Goal: Complete application form

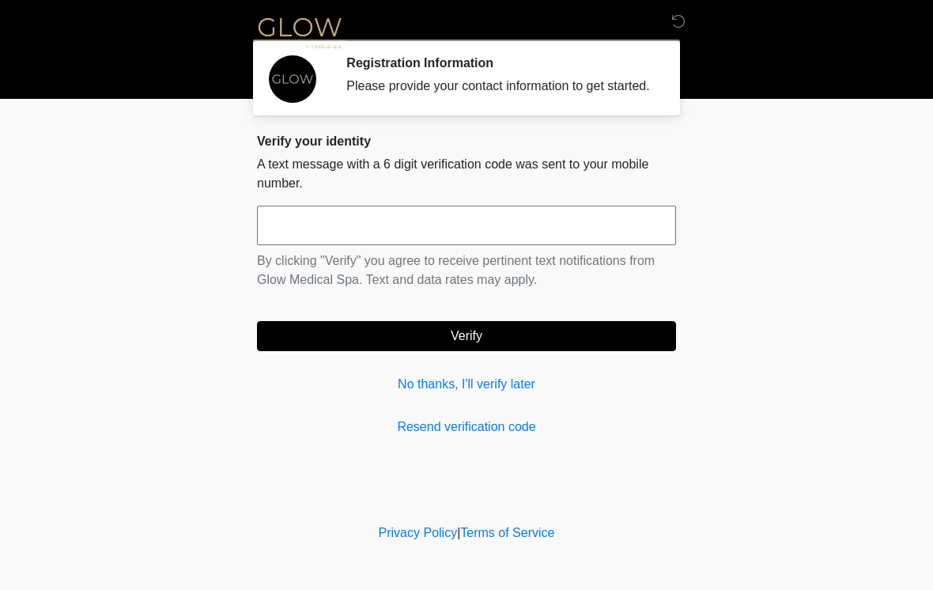
click at [437, 234] on input "text" at bounding box center [466, 226] width 419 height 40
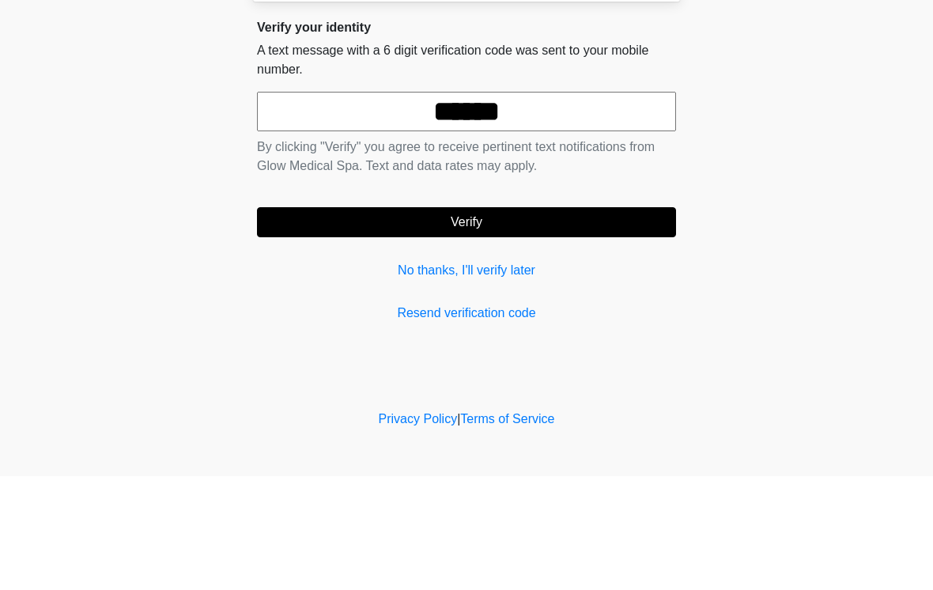
type input "******"
click at [589, 321] on button "Verify" at bounding box center [466, 336] width 419 height 30
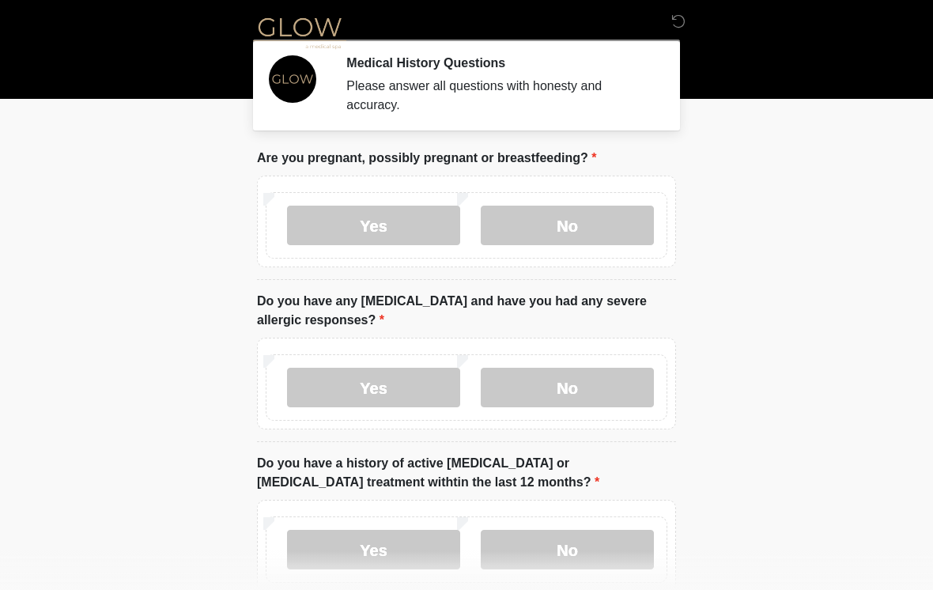
click at [595, 226] on label "No" at bounding box center [567, 226] width 173 height 40
click at [570, 387] on label "No" at bounding box center [567, 388] width 173 height 40
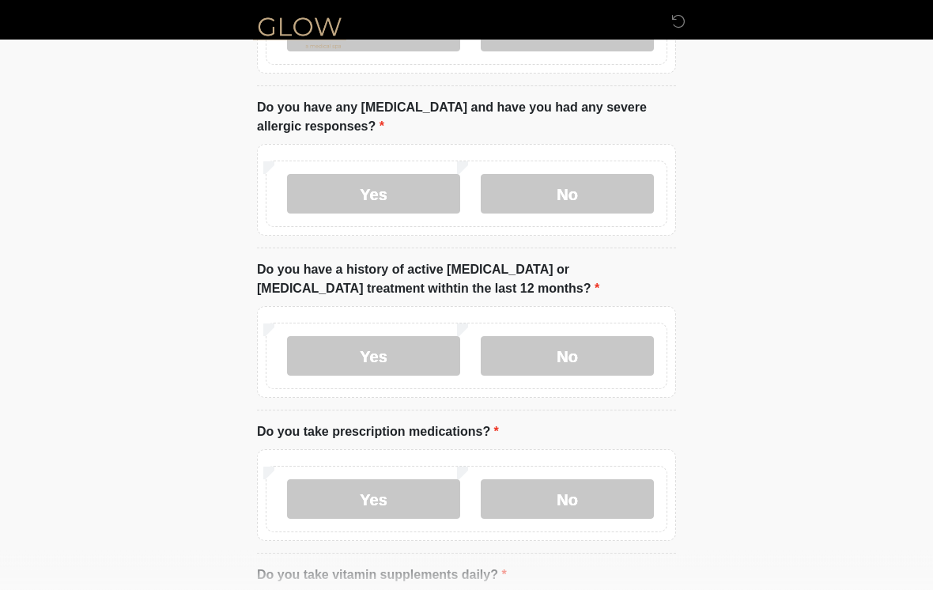
scroll to position [194, 0]
click at [596, 368] on label "No" at bounding box center [567, 356] width 173 height 40
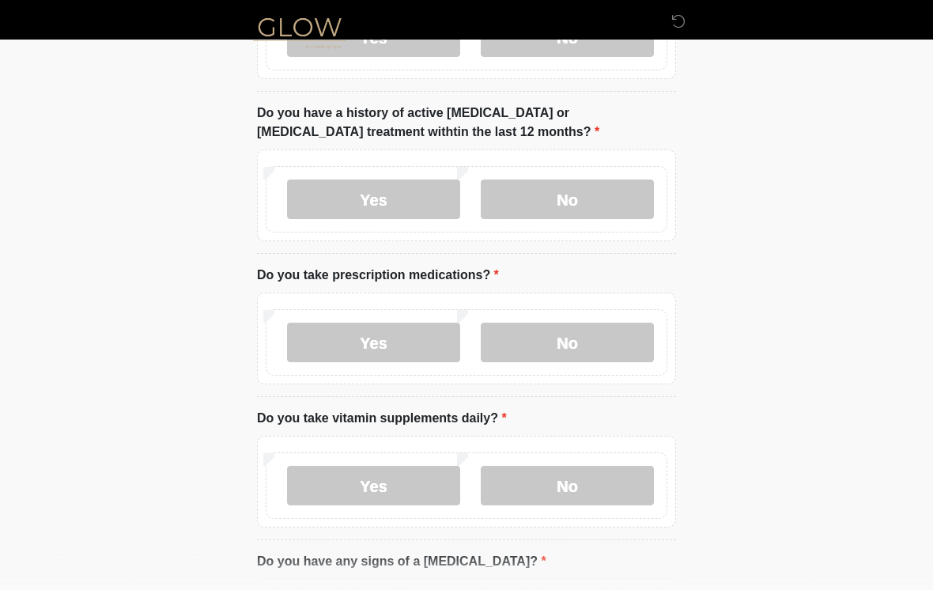
scroll to position [351, 0]
click at [409, 341] on label "Yes" at bounding box center [373, 342] width 173 height 40
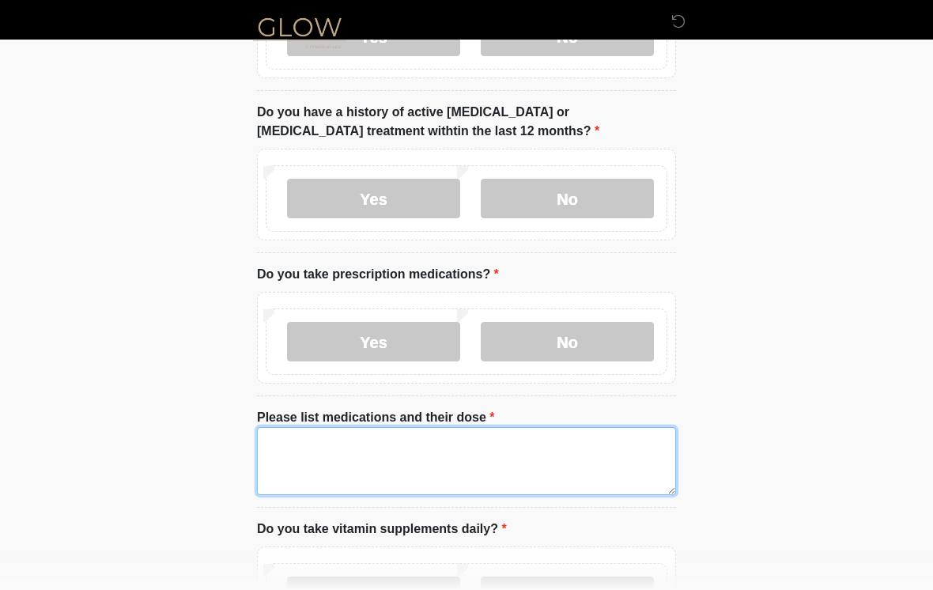
click at [430, 455] on textarea "Please list medications and their dose" at bounding box center [466, 461] width 419 height 68
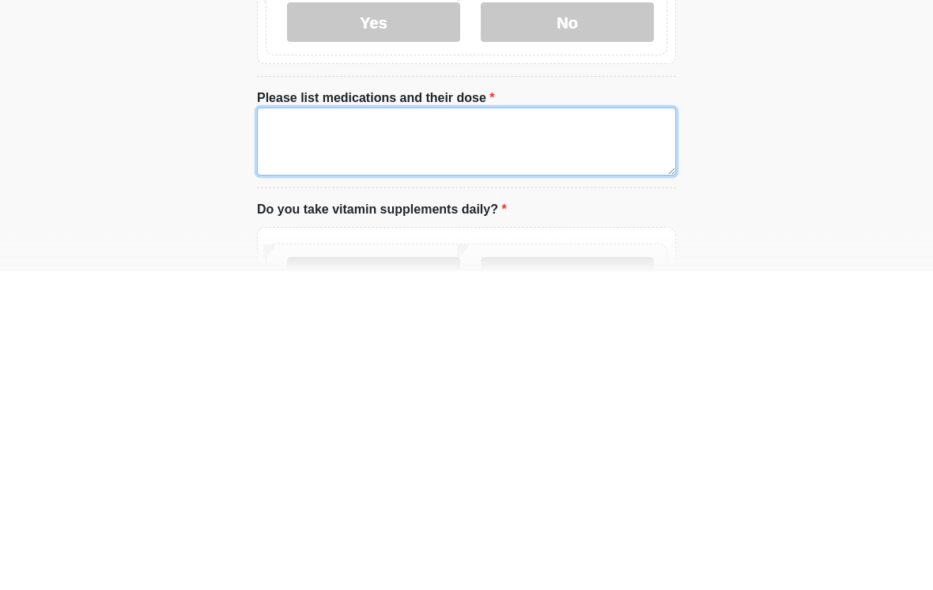
click at [365, 427] on textarea "Please list medications and their dose" at bounding box center [466, 461] width 419 height 68
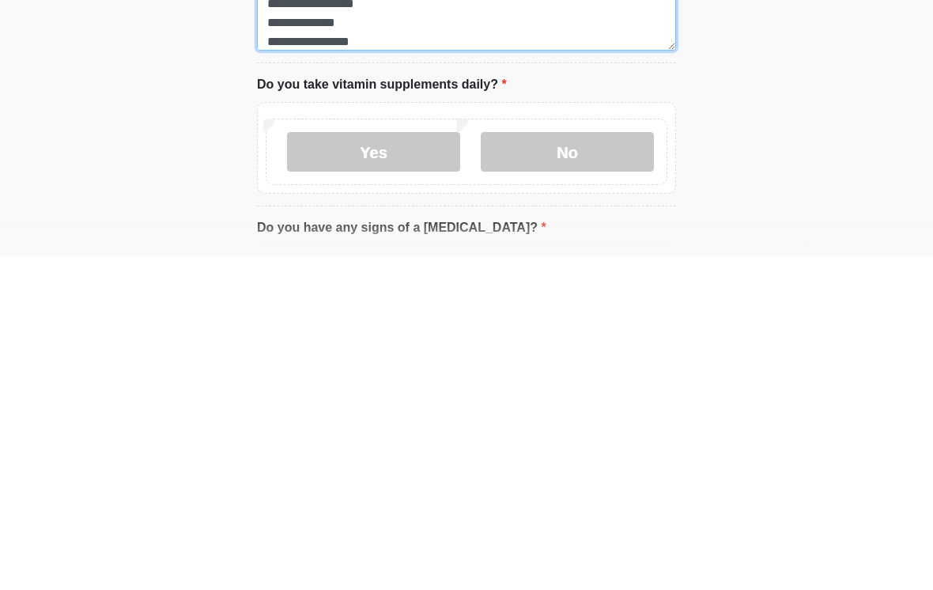
scroll to position [462, 0]
type textarea "**********"
click at [590, 465] on label "No" at bounding box center [567, 485] width 173 height 40
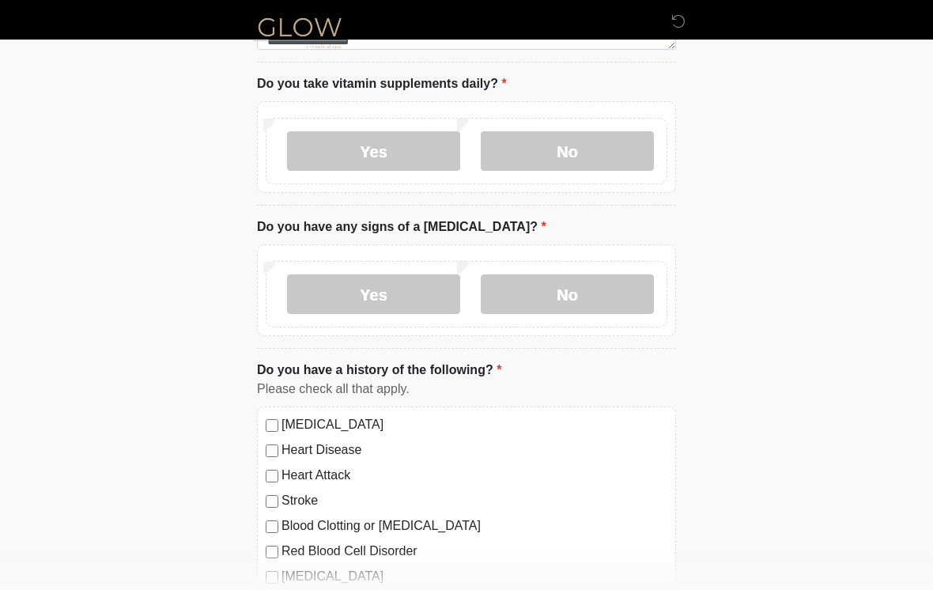
click at [587, 297] on label "No" at bounding box center [567, 294] width 173 height 40
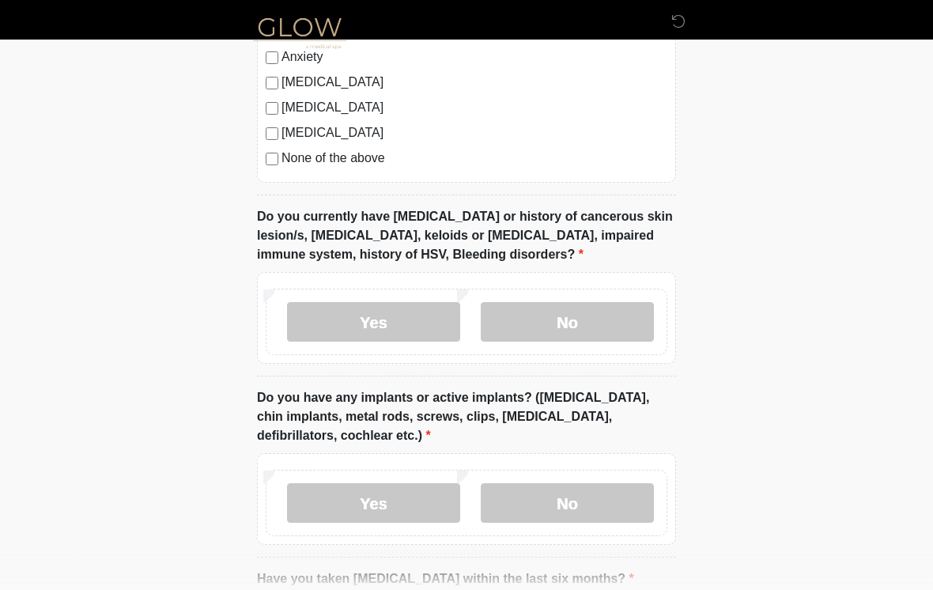
scroll to position [1343, 0]
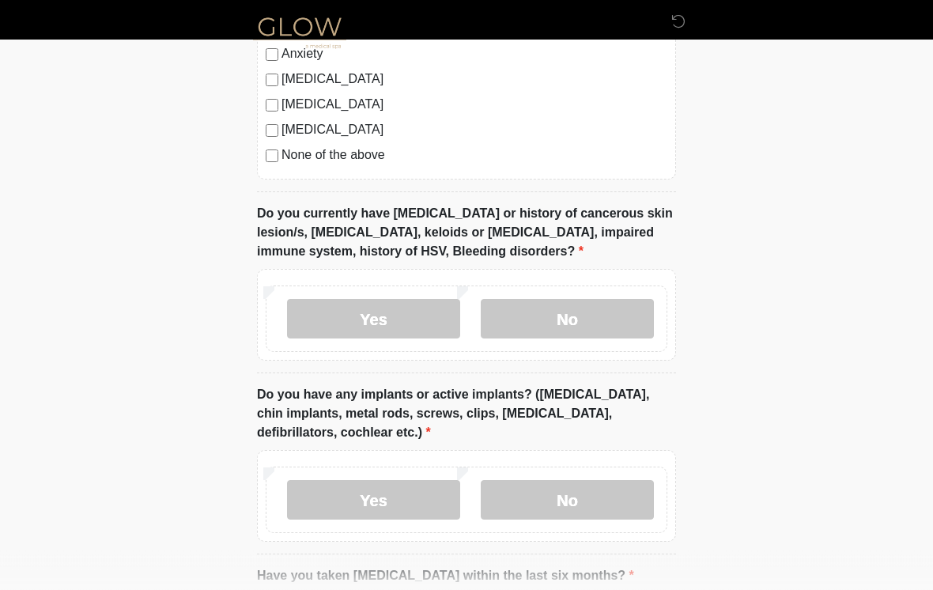
click at [582, 319] on label "No" at bounding box center [567, 320] width 173 height 40
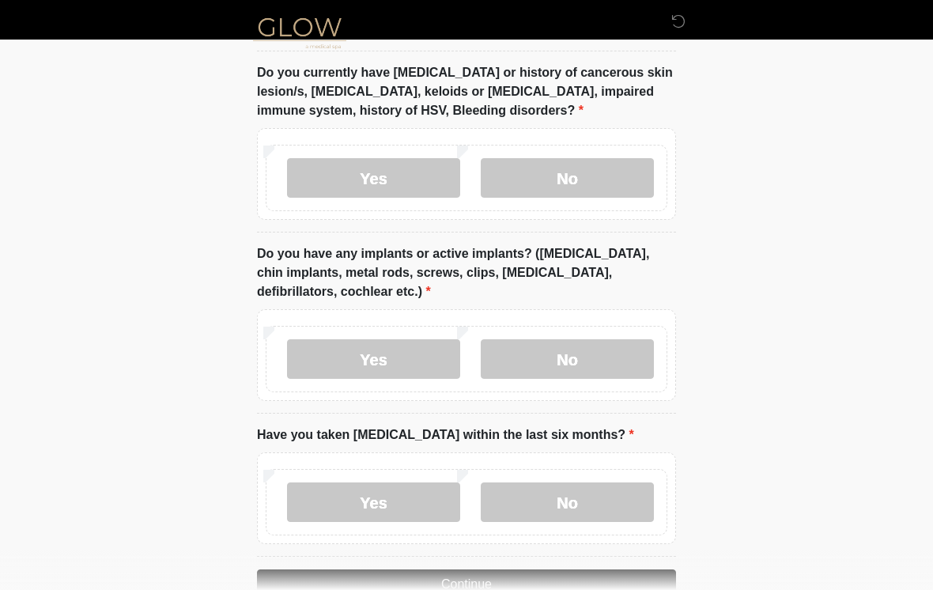
scroll to position [1486, 0]
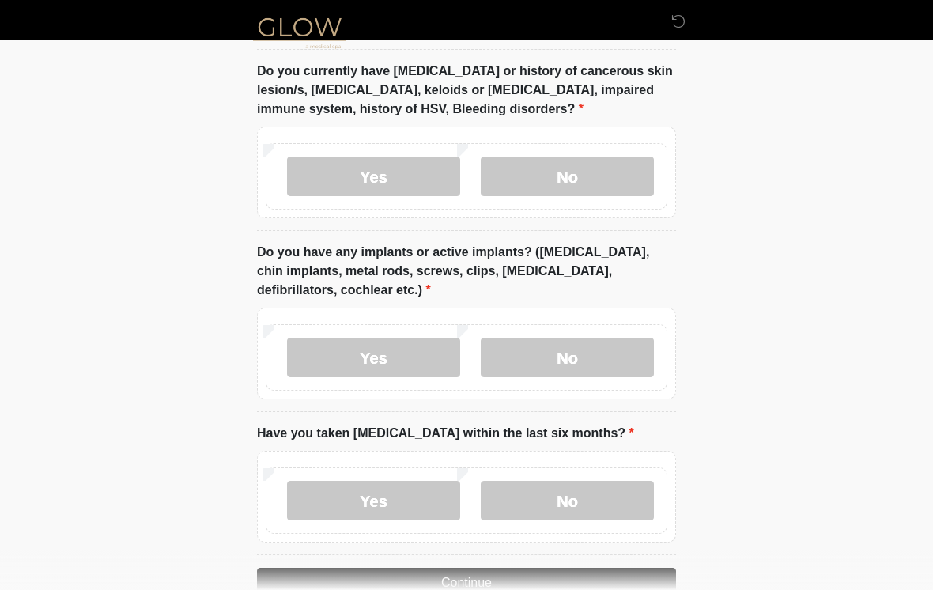
click at [599, 363] on label "No" at bounding box center [567, 358] width 173 height 40
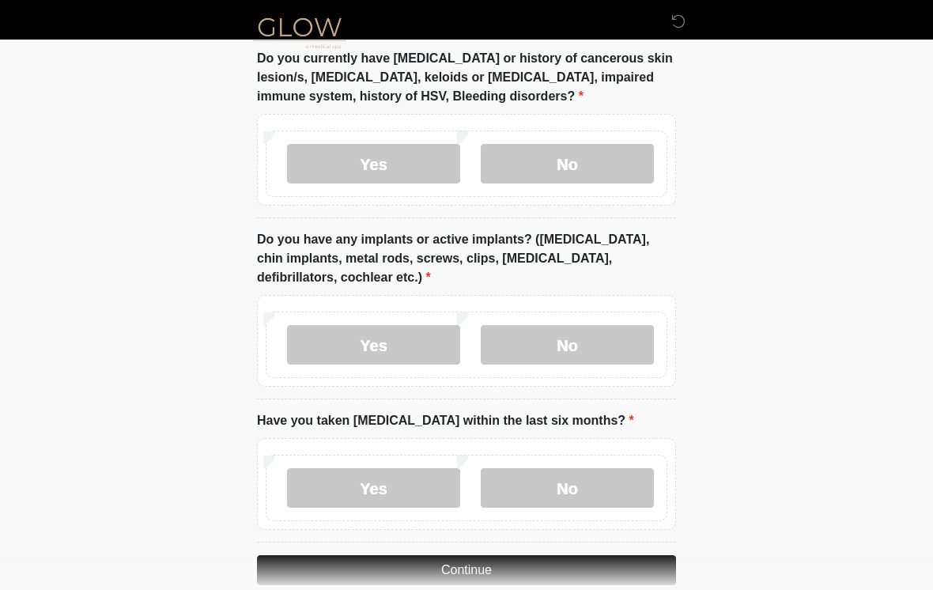
scroll to position [1551, 0]
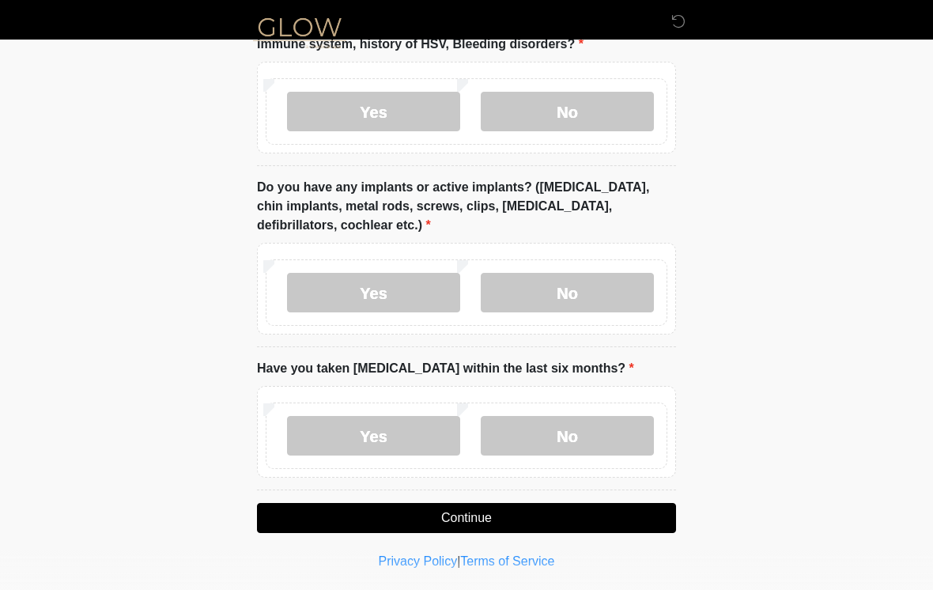
click at [599, 433] on label "No" at bounding box center [567, 436] width 173 height 40
click at [571, 507] on button "Continue" at bounding box center [466, 518] width 419 height 30
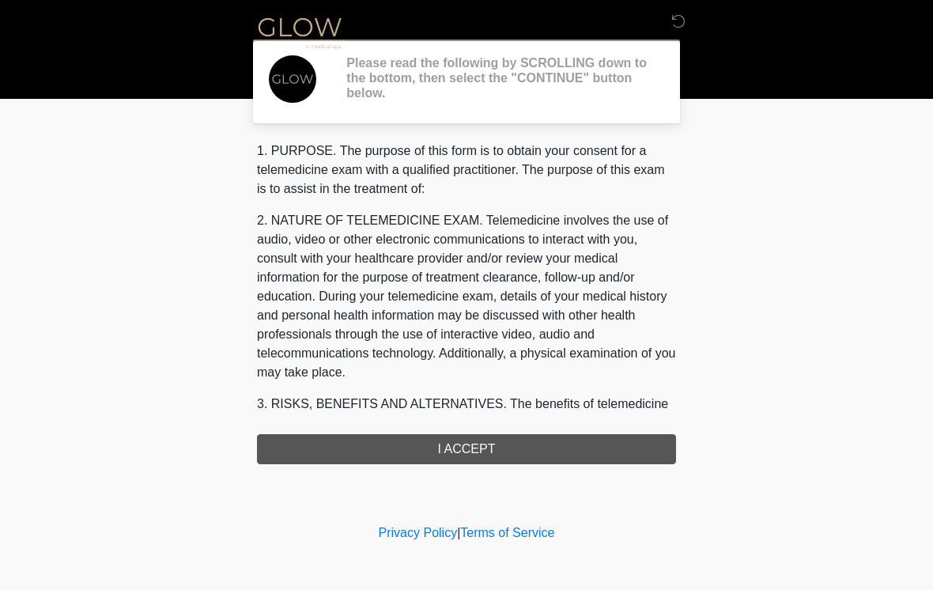
scroll to position [0, 0]
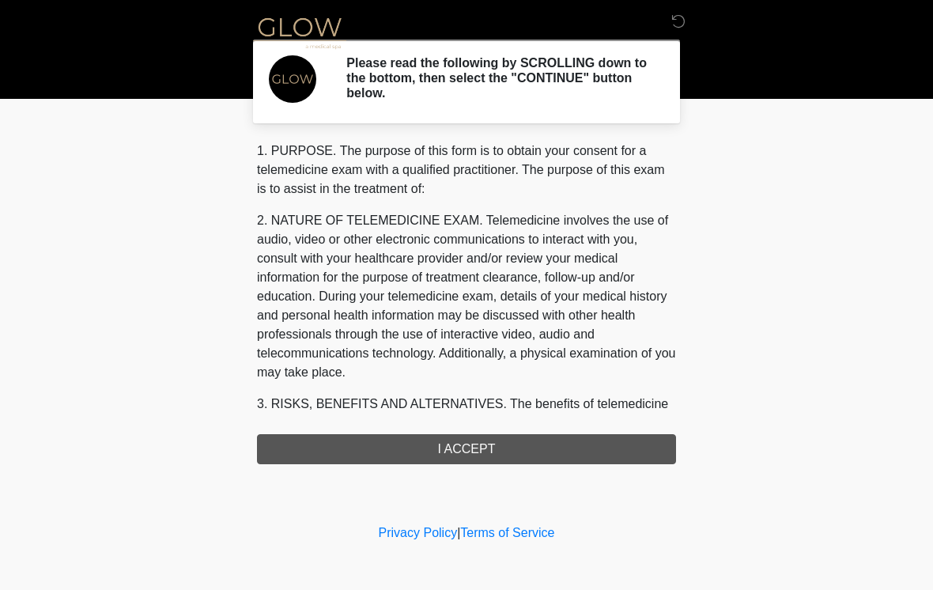
click at [606, 444] on div "1. PURPOSE. The purpose of this form is to obtain your consent for a telemedici…" at bounding box center [466, 303] width 419 height 323
click at [488, 455] on div "1. PURPOSE. The purpose of this form is to obtain your consent for a telemedici…" at bounding box center [466, 303] width 419 height 323
click at [470, 448] on div "1. PURPOSE. The purpose of this form is to obtain your consent for a telemedici…" at bounding box center [466, 303] width 419 height 323
click at [466, 453] on div "1. PURPOSE. The purpose of this form is to obtain your consent for a telemedici…" at bounding box center [466, 303] width 419 height 323
click at [469, 443] on div "1. PURPOSE. The purpose of this form is to obtain your consent for a telemedici…" at bounding box center [466, 303] width 419 height 323
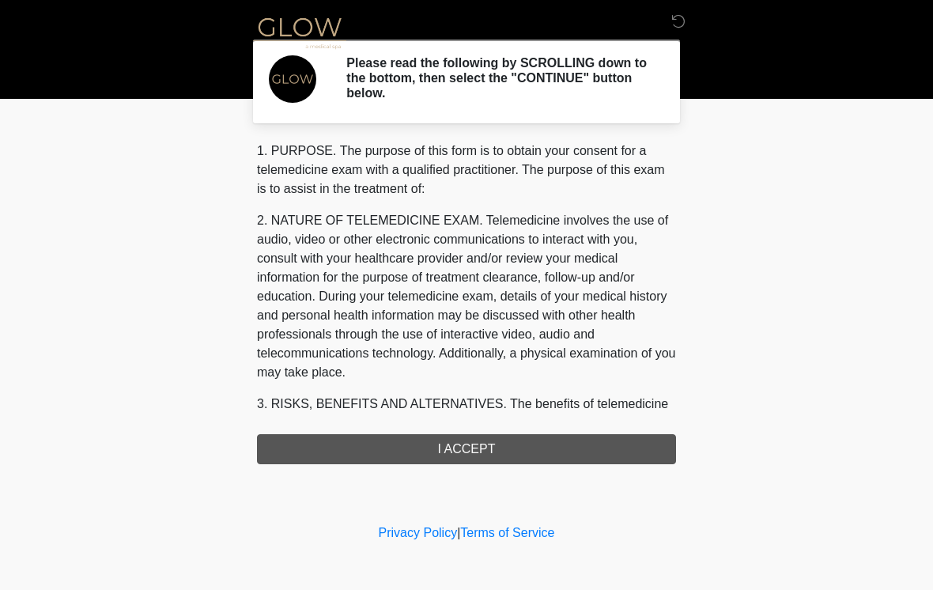
click at [467, 443] on div "1. PURPOSE. The purpose of this form is to obtain your consent for a telemedici…" at bounding box center [466, 303] width 419 height 323
click at [583, 447] on div "1. PURPOSE. The purpose of this form is to obtain your consent for a telemedici…" at bounding box center [466, 303] width 419 height 323
click at [293, 462] on div "1. PURPOSE. The purpose of this form is to obtain your consent for a telemedici…" at bounding box center [466, 303] width 419 height 323
click at [292, 462] on div "1. PURPOSE. The purpose of this form is to obtain your consent for a telemedici…" at bounding box center [466, 303] width 419 height 323
click at [364, 446] on div "1. PURPOSE. The purpose of this form is to obtain your consent for a telemedici…" at bounding box center [466, 303] width 419 height 323
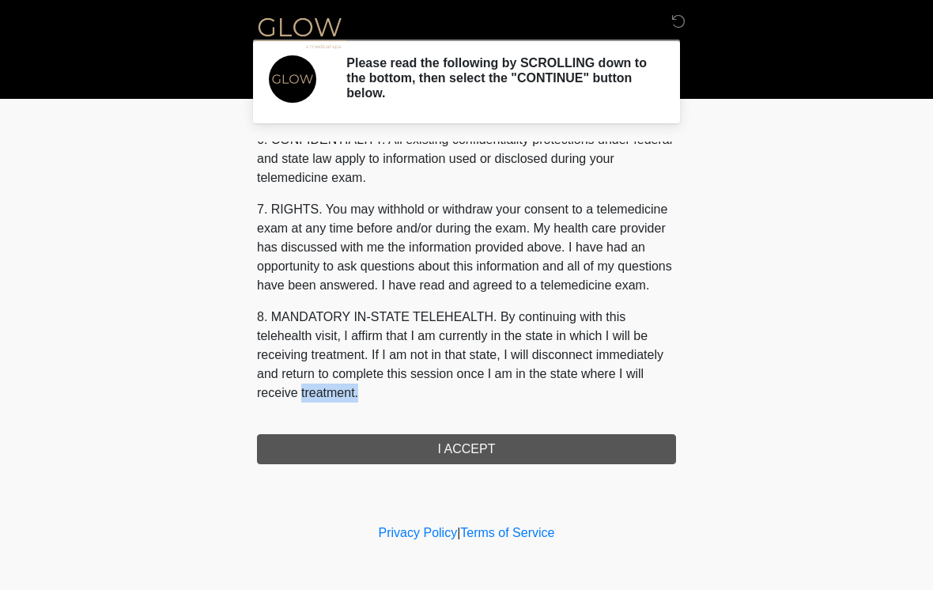
scroll to position [643, 0]
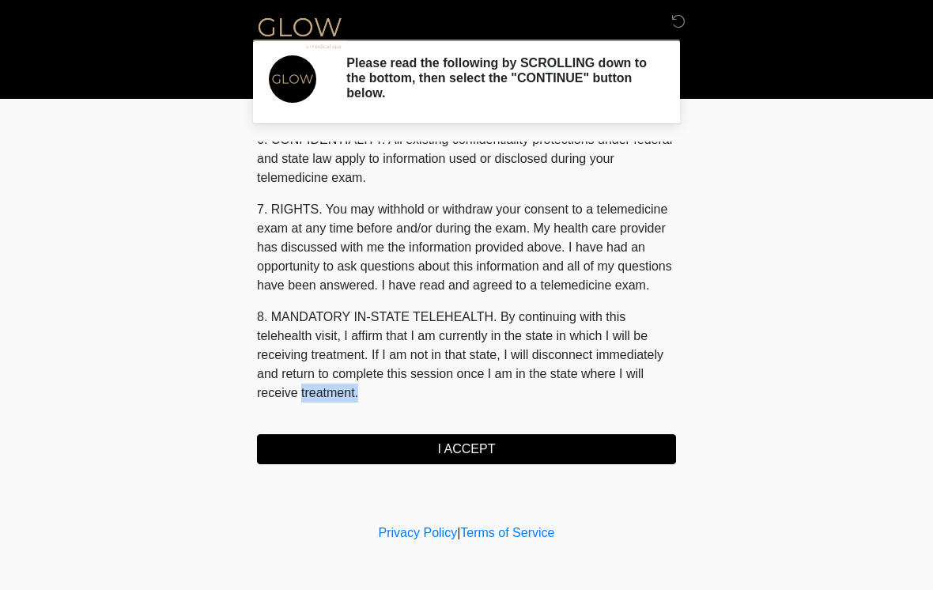
click at [367, 451] on button "I ACCEPT" at bounding box center [466, 449] width 419 height 30
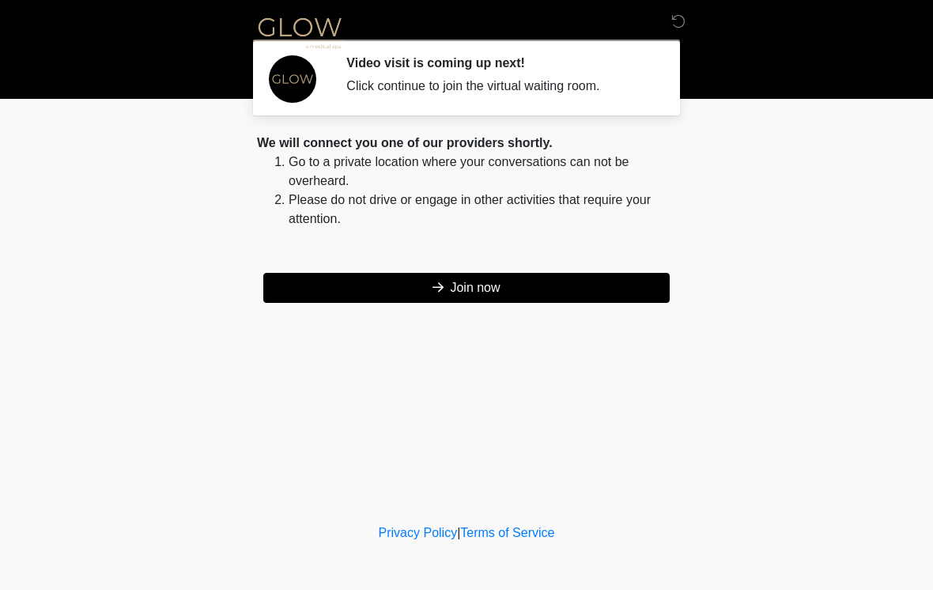
click at [348, 285] on button "Join now" at bounding box center [466, 288] width 406 height 30
